Goal: Task Accomplishment & Management: Manage account settings

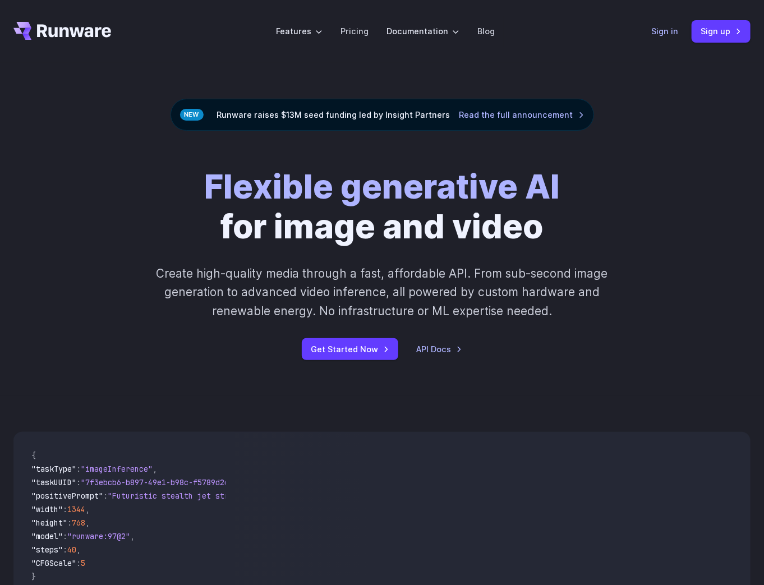
click at [671, 29] on link "Sign in" at bounding box center [664, 31] width 27 height 13
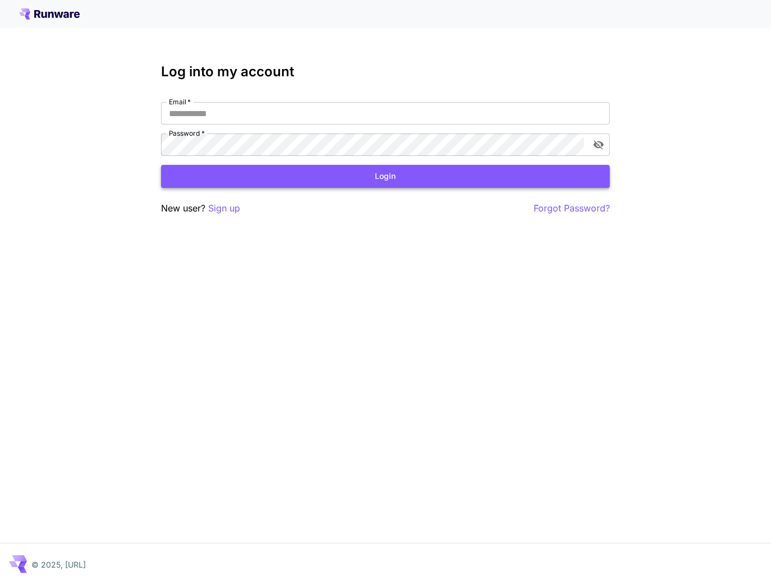
type input "**********"
click at [266, 183] on button "Login" at bounding box center [385, 176] width 449 height 23
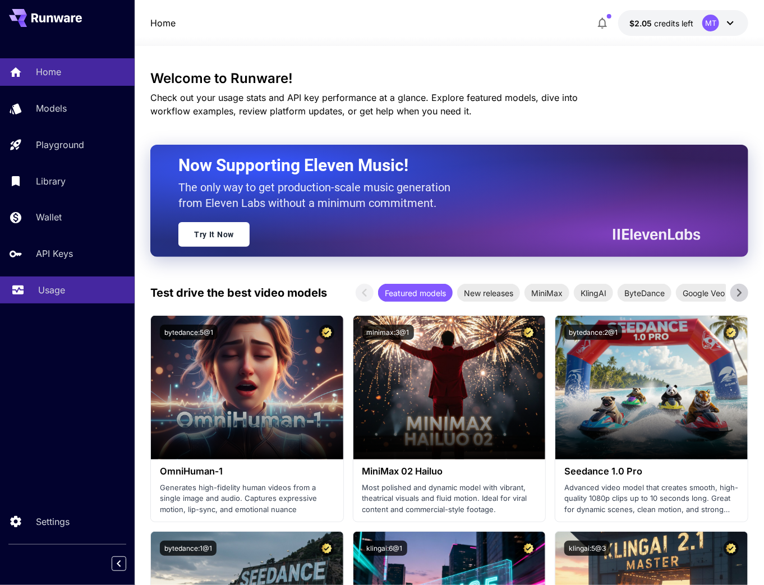
click at [82, 285] on link "Usage" at bounding box center [67, 290] width 135 height 27
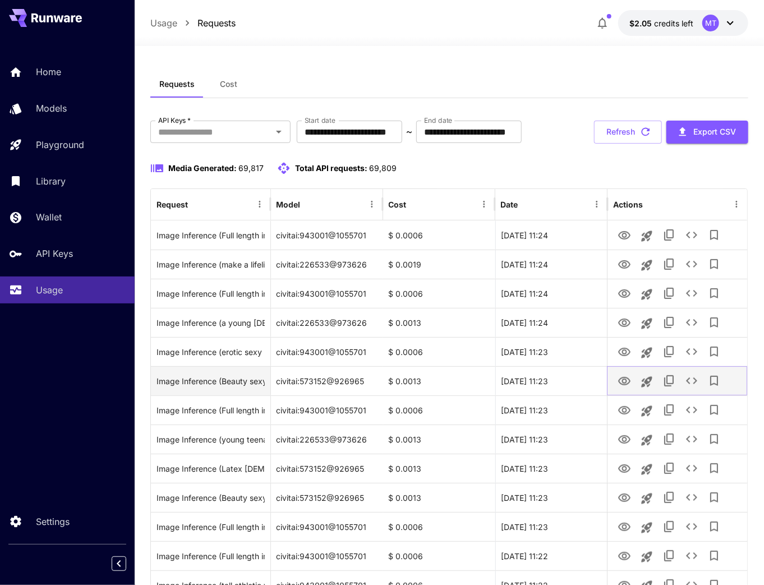
click at [622, 379] on icon "View" at bounding box center [624, 381] width 13 height 13
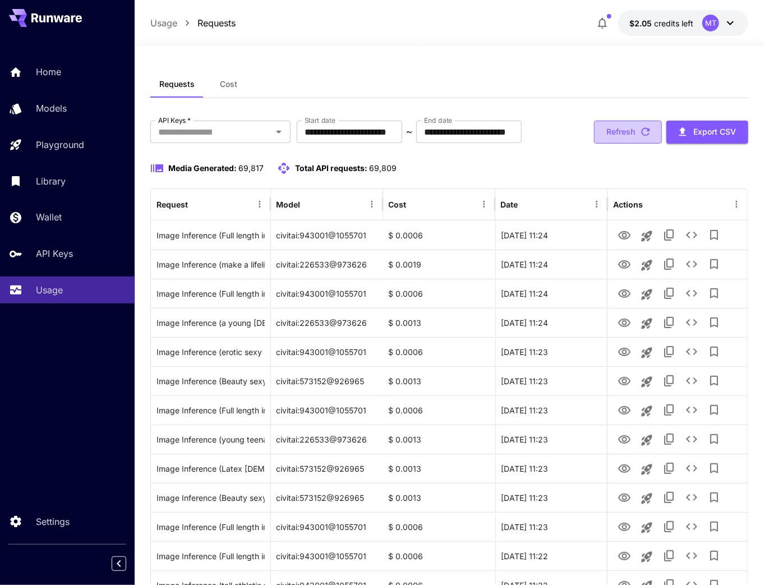
click at [639, 126] on icon "button" at bounding box center [645, 132] width 12 height 12
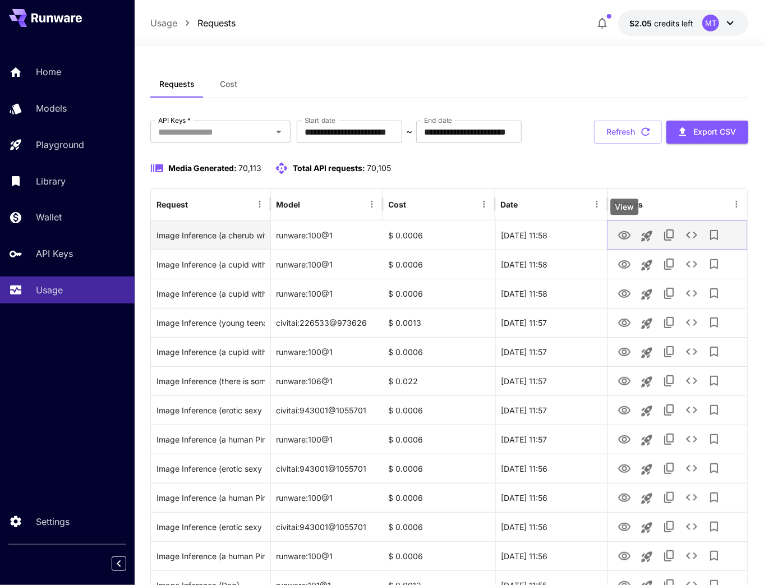
click at [622, 234] on icon "View" at bounding box center [624, 235] width 13 height 13
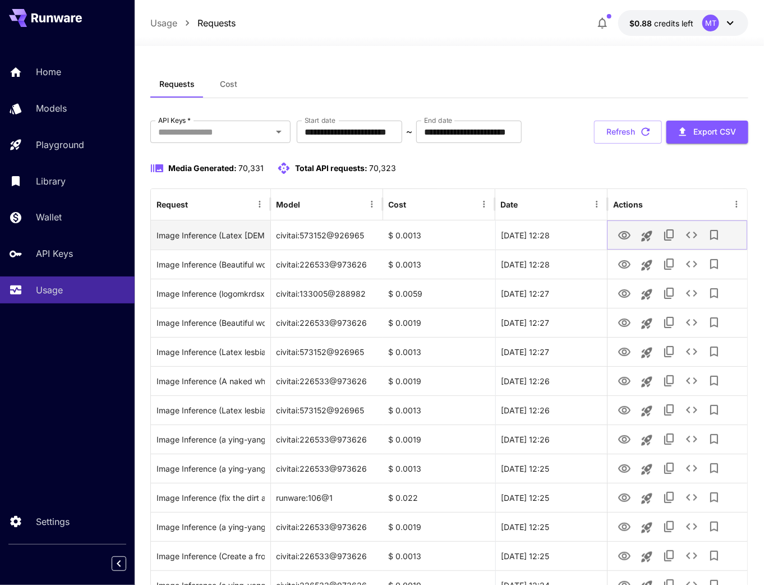
click at [622, 233] on icon "View" at bounding box center [624, 235] width 13 height 13
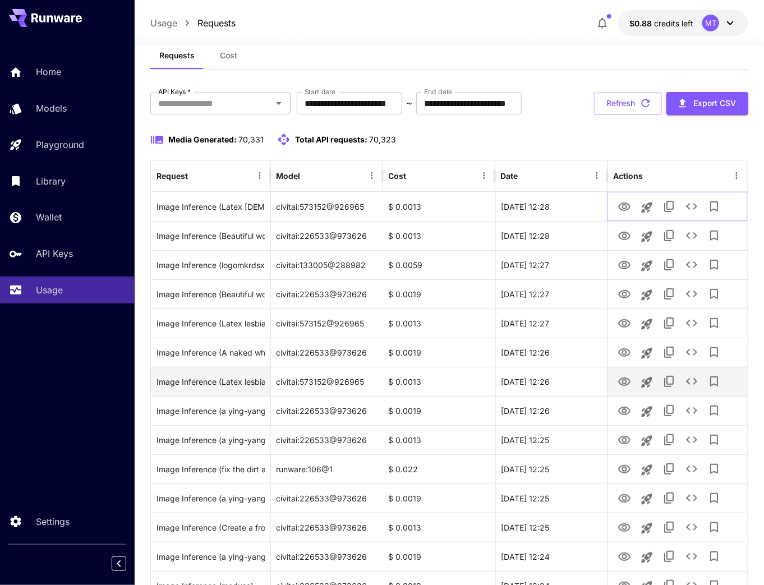
scroll to position [45, 0]
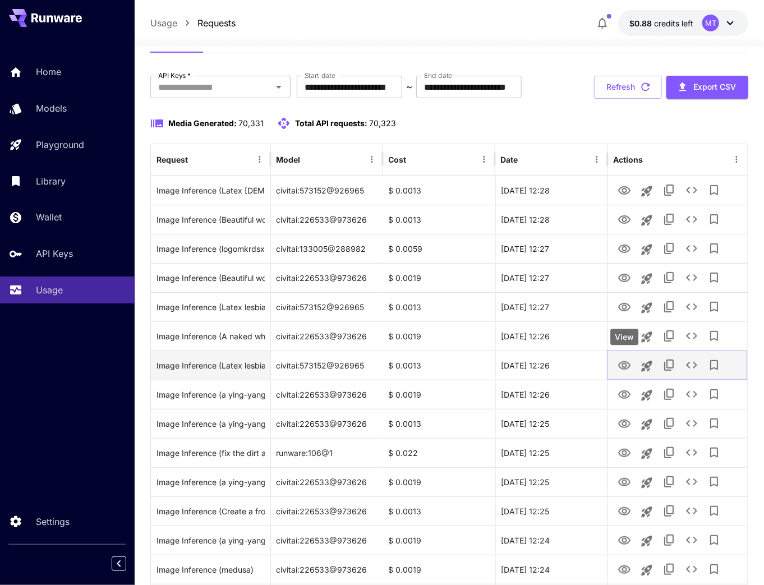
click at [627, 362] on icon "View" at bounding box center [624, 365] width 12 height 8
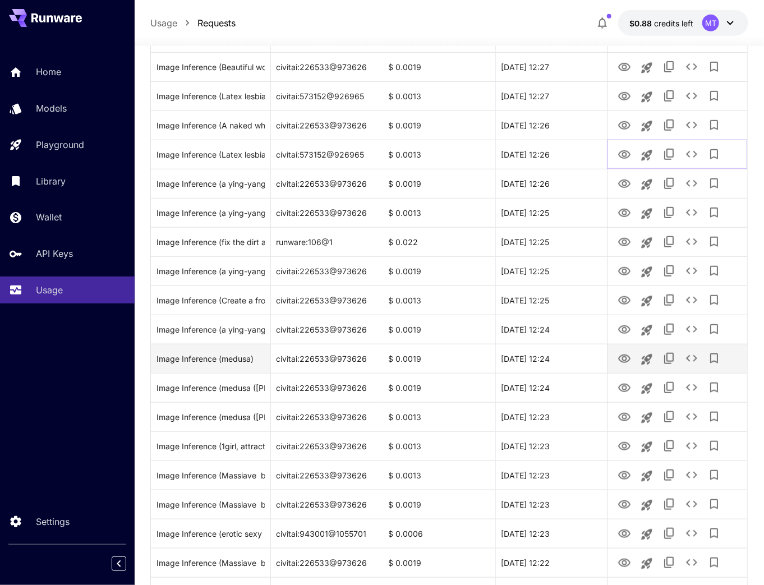
scroll to position [269, 0]
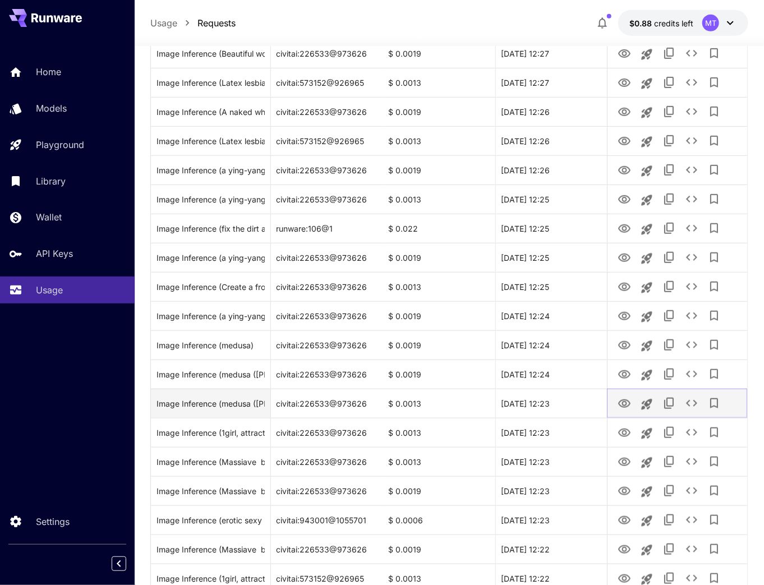
click at [620, 402] on icon "View" at bounding box center [624, 403] width 12 height 8
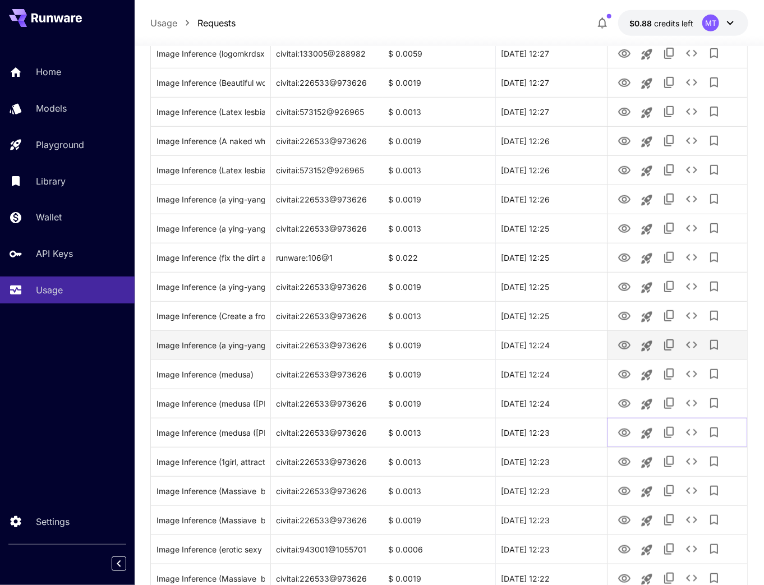
scroll to position [224, 0]
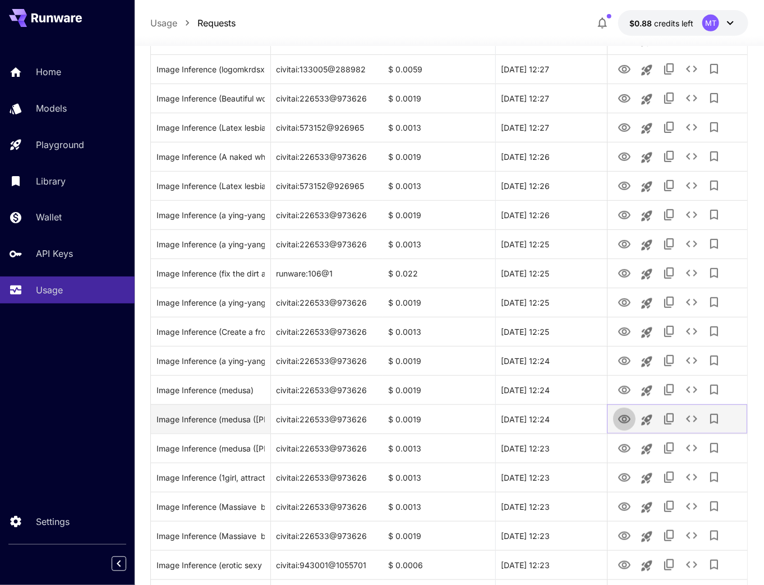
click at [624, 422] on icon "View" at bounding box center [624, 419] width 13 height 13
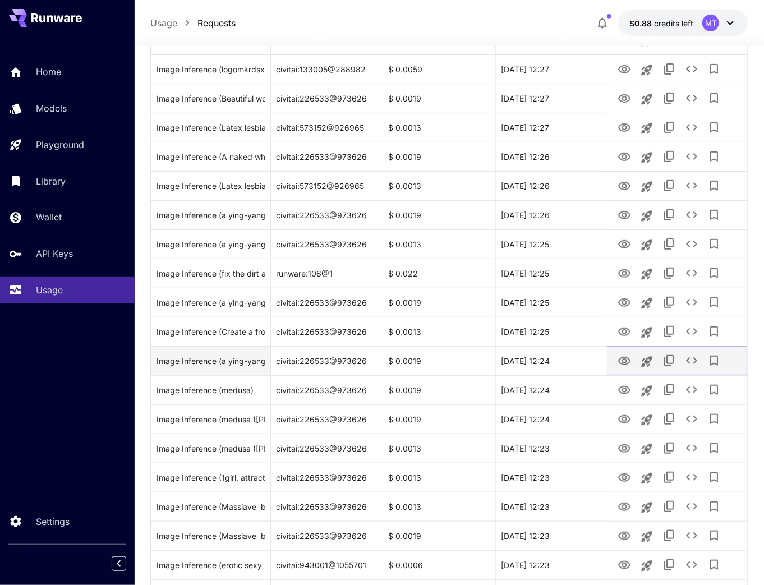
click at [625, 360] on icon "View" at bounding box center [624, 361] width 13 height 13
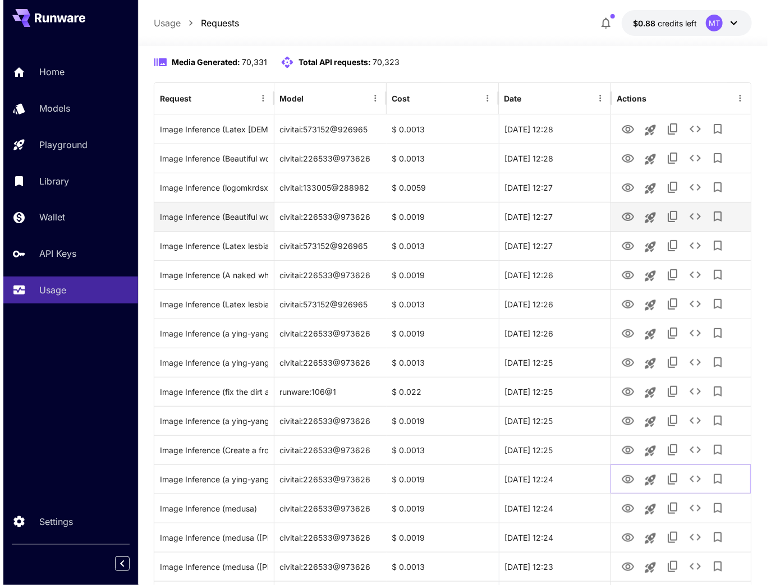
scroll to position [0, 0]
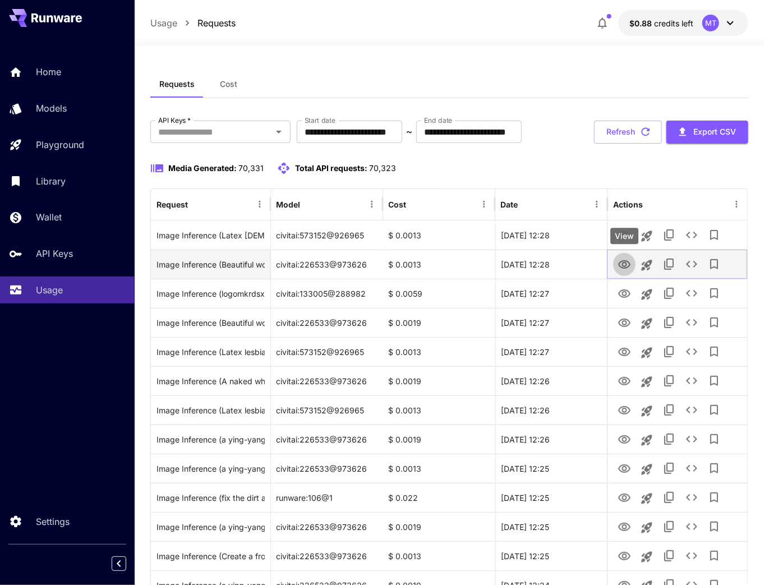
click at [624, 264] on icon "View" at bounding box center [624, 264] width 13 height 13
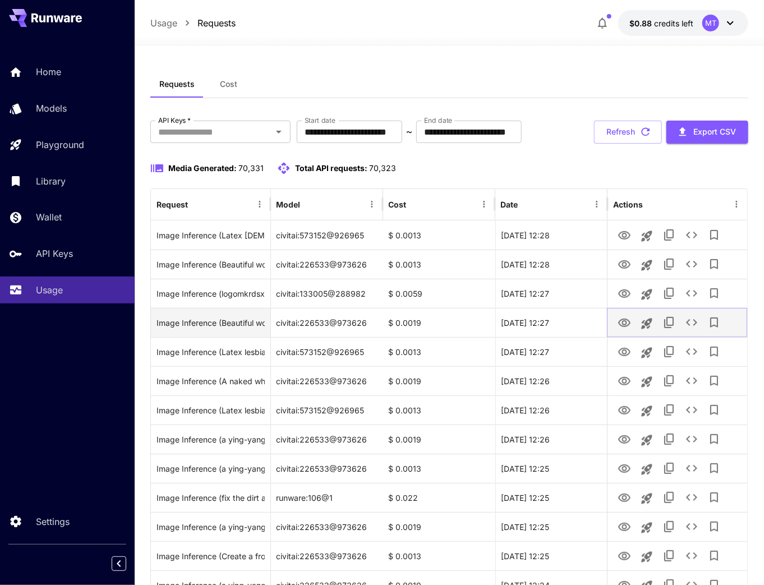
click at [628, 323] on icon "View" at bounding box center [624, 322] width 13 height 13
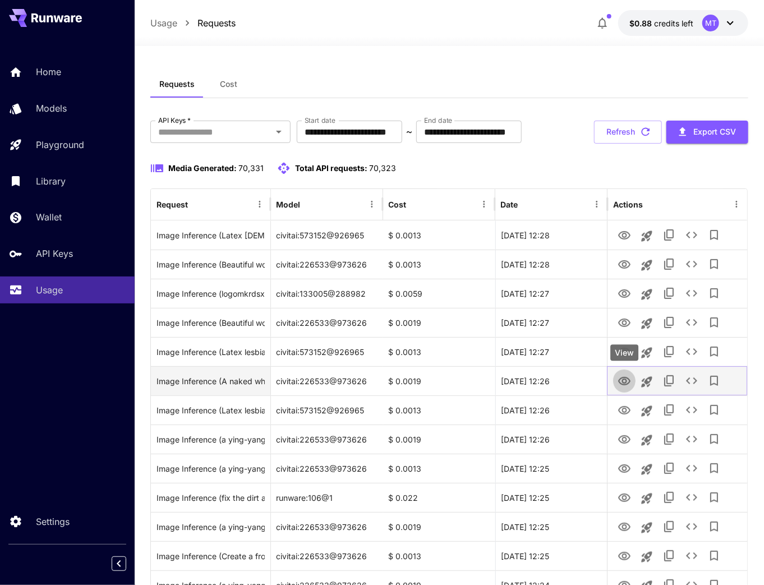
click at [624, 379] on icon "View" at bounding box center [624, 381] width 12 height 8
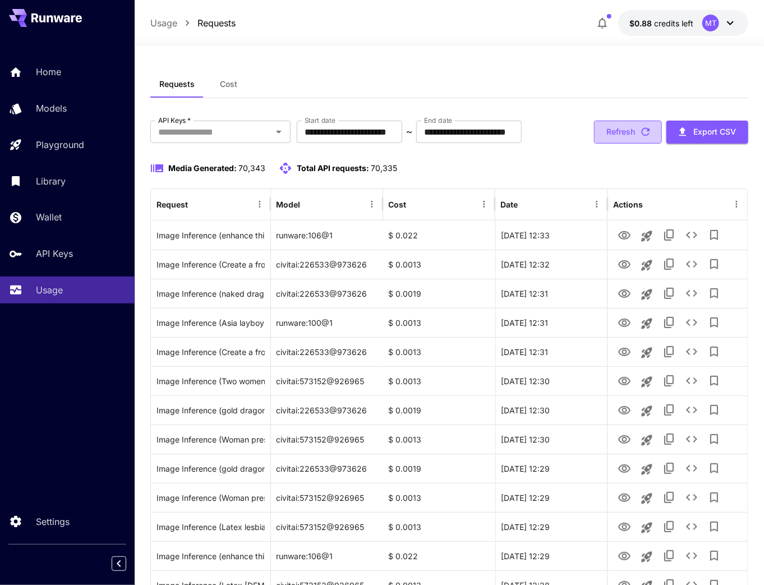
click at [627, 129] on button "Refresh" at bounding box center [628, 132] width 68 height 23
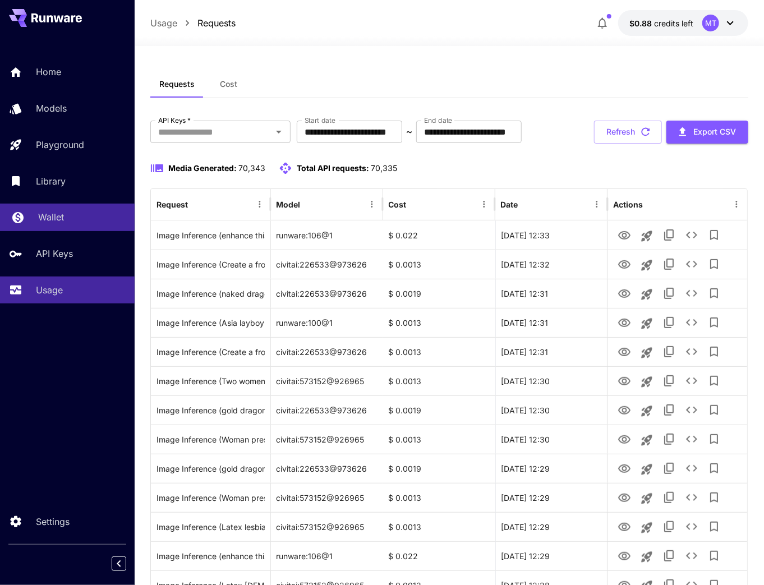
click at [58, 221] on p "Wallet" at bounding box center [51, 216] width 26 height 13
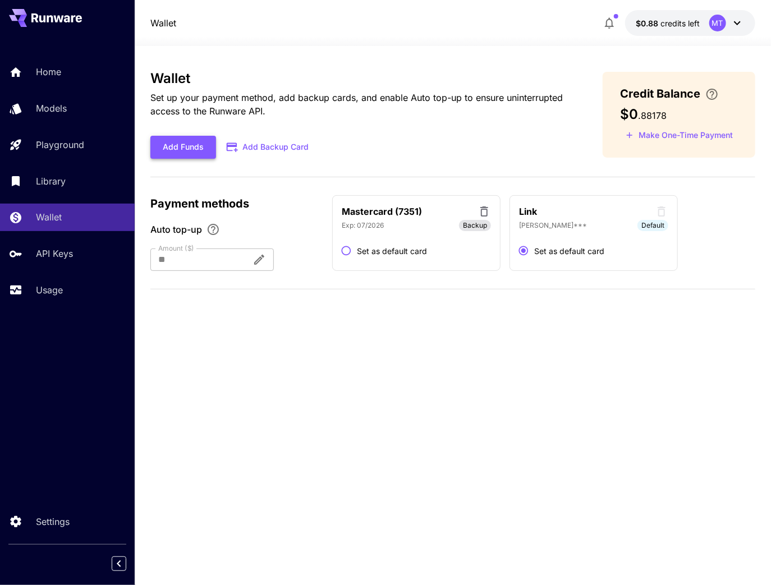
click at [196, 142] on button "Add Funds" at bounding box center [183, 147] width 66 height 23
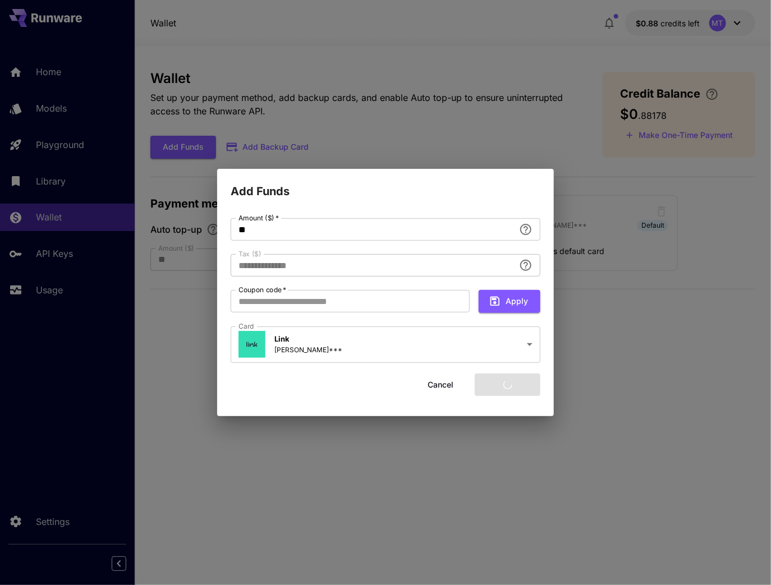
type input "****"
click at [511, 384] on button "Add funds" at bounding box center [508, 385] width 66 height 23
